Goal: Navigation & Orientation: Go to known website

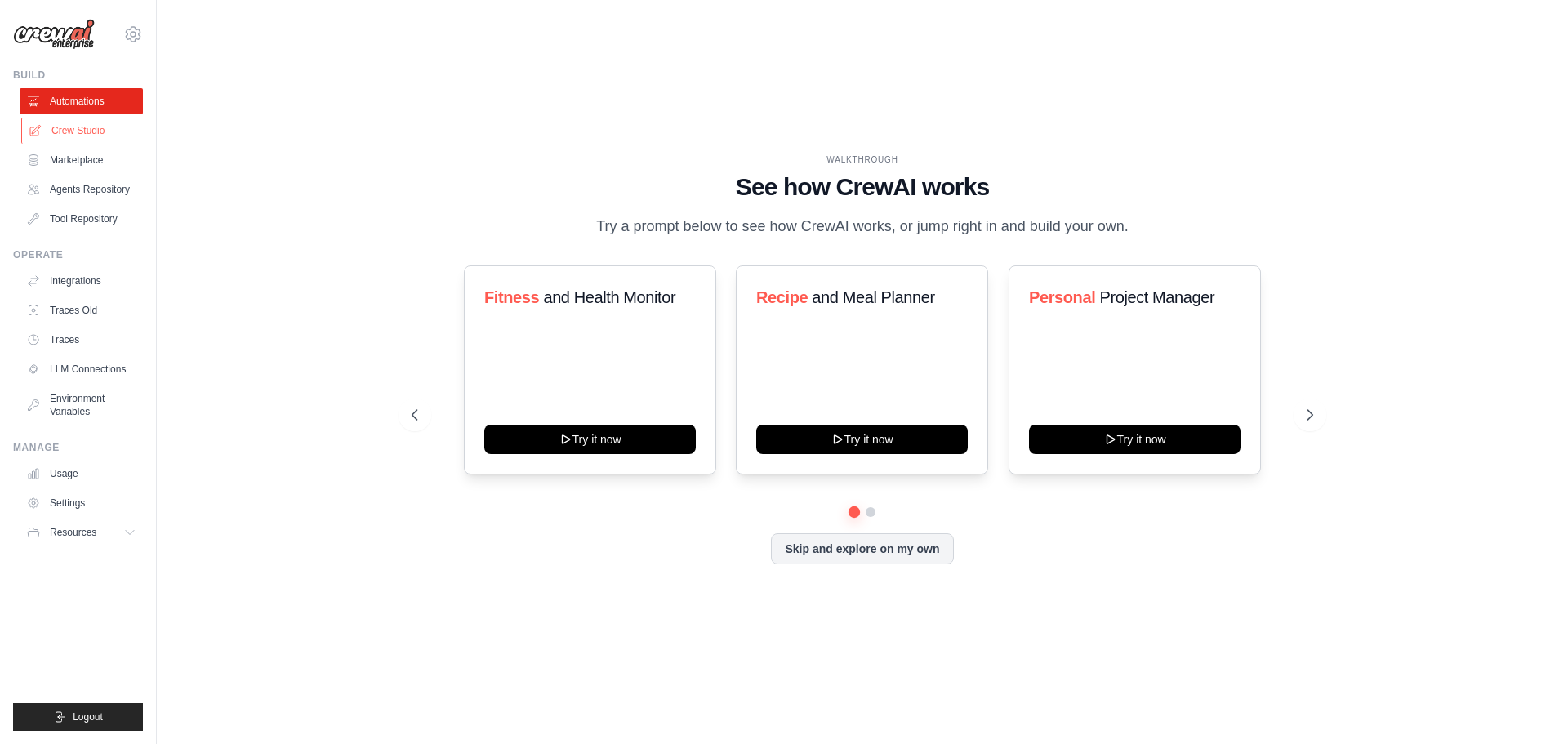
click at [126, 138] on link "Crew Studio" at bounding box center [83, 130] width 124 height 26
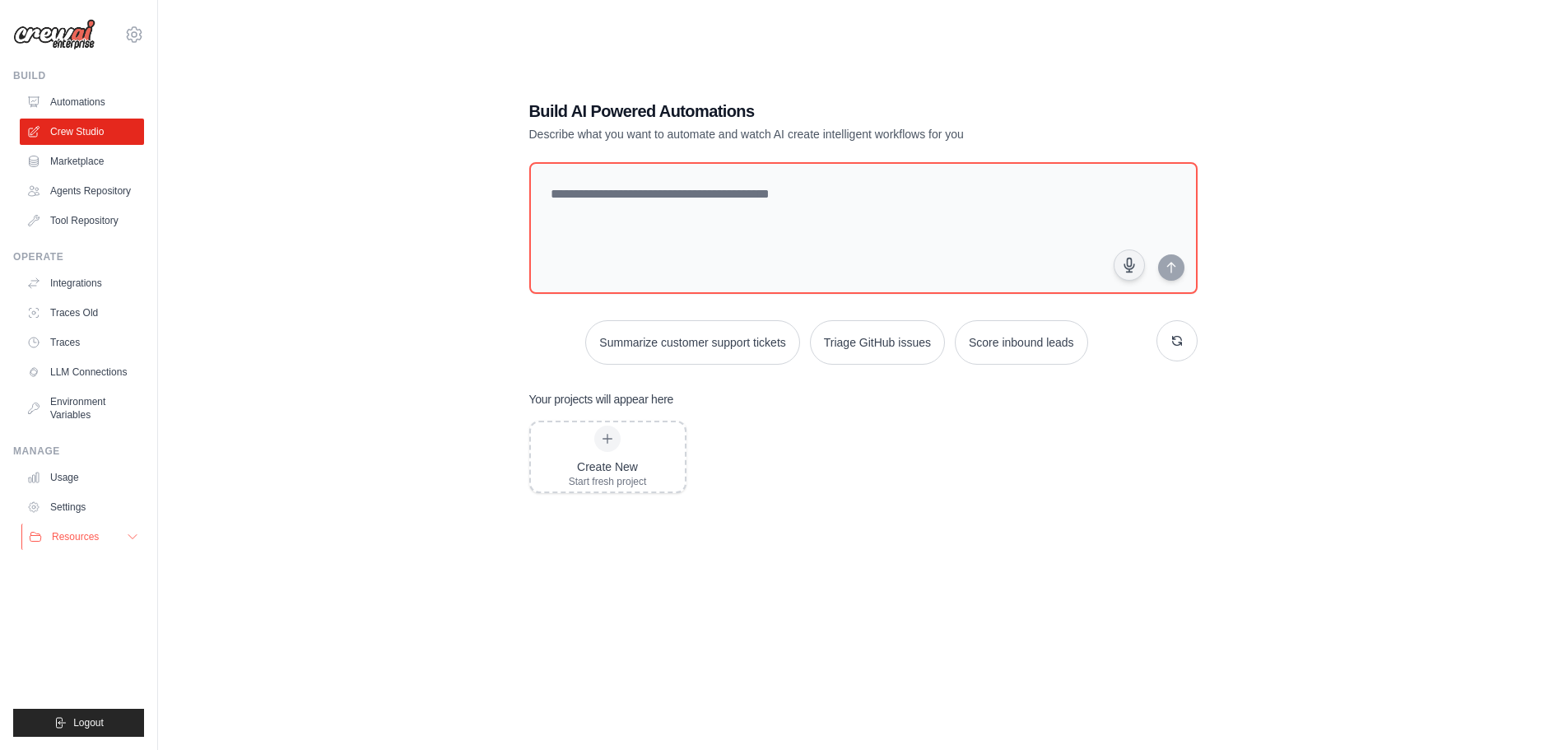
click at [117, 529] on button "Resources" at bounding box center [84, 537] width 125 height 27
click at [105, 593] on link "GitHub" at bounding box center [89, 590] width 115 height 23
